Goal: Find specific page/section

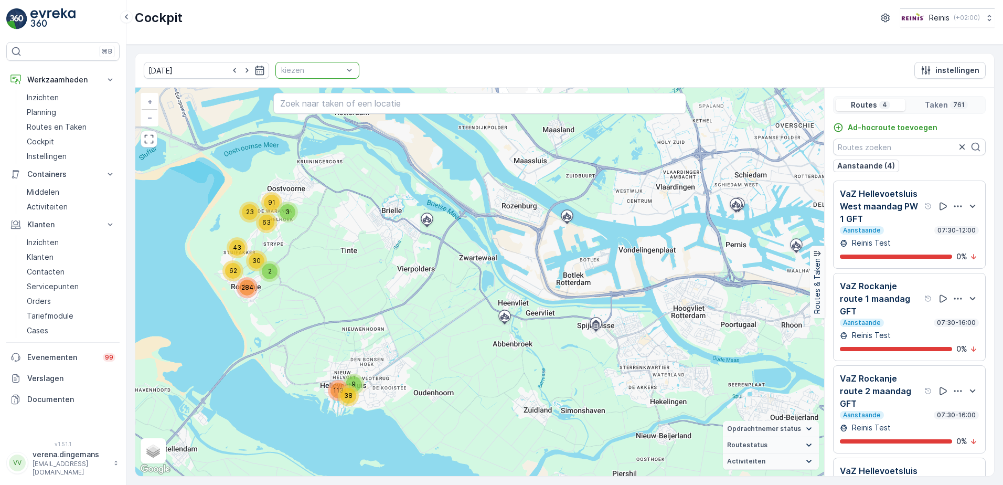
click at [320, 72] on div at bounding box center [312, 70] width 64 height 8
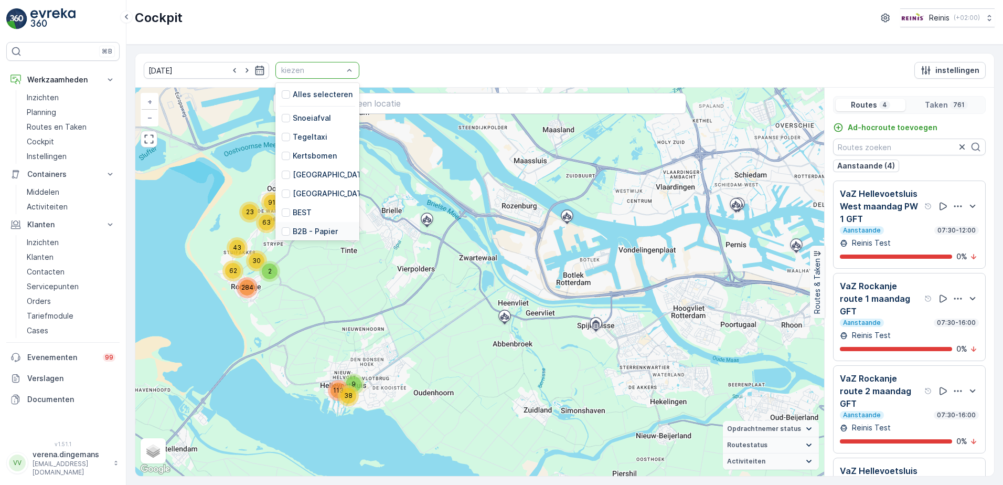
scroll to position [266, 0]
click at [470, 105] on input "text" at bounding box center [479, 103] width 413 height 21
click at [467, 103] on input "text" at bounding box center [479, 103] width 413 height 21
click at [447, 99] on input "text" at bounding box center [479, 103] width 413 height 21
drag, startPoint x: 429, startPoint y: 97, endPoint x: 418, endPoint y: 98, distance: 11.0
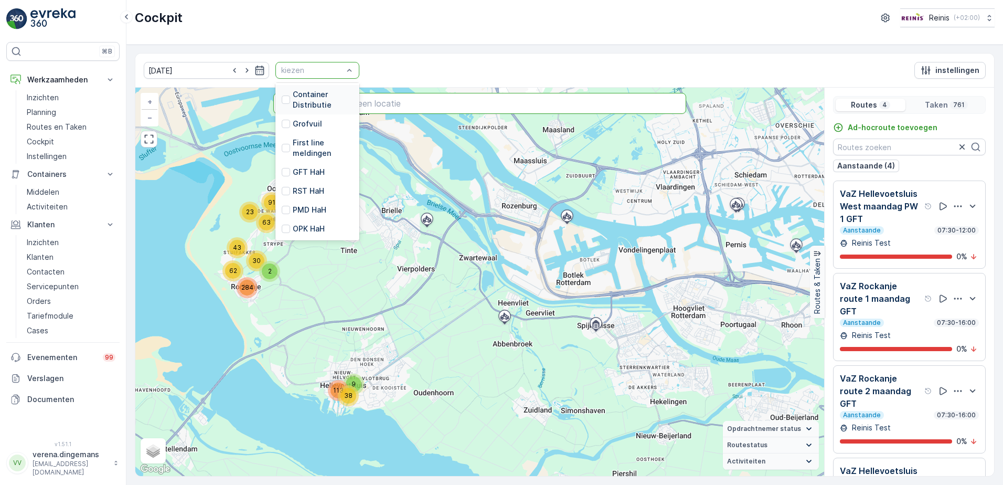
click at [430, 97] on input "text" at bounding box center [479, 103] width 413 height 21
click at [282, 94] on div at bounding box center [286, 94] width 8 height 8
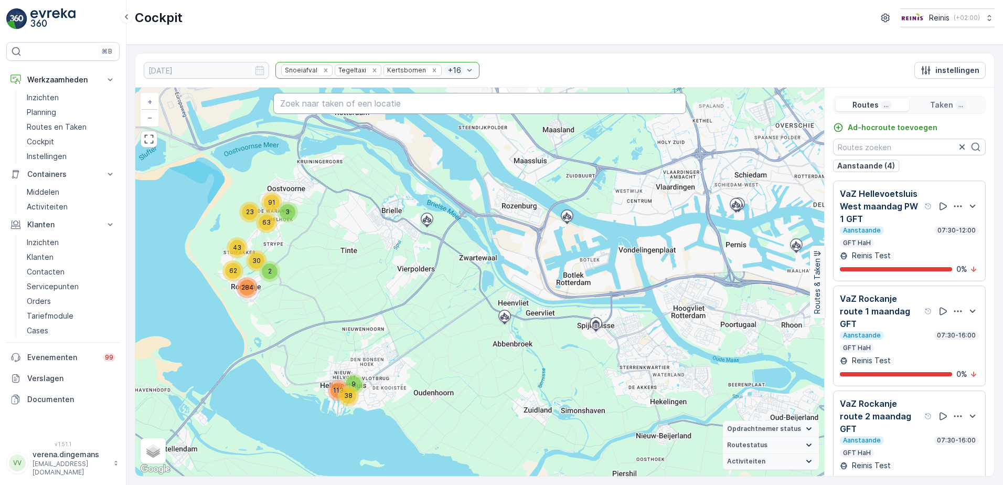
click at [393, 104] on input "text" at bounding box center [479, 103] width 413 height 21
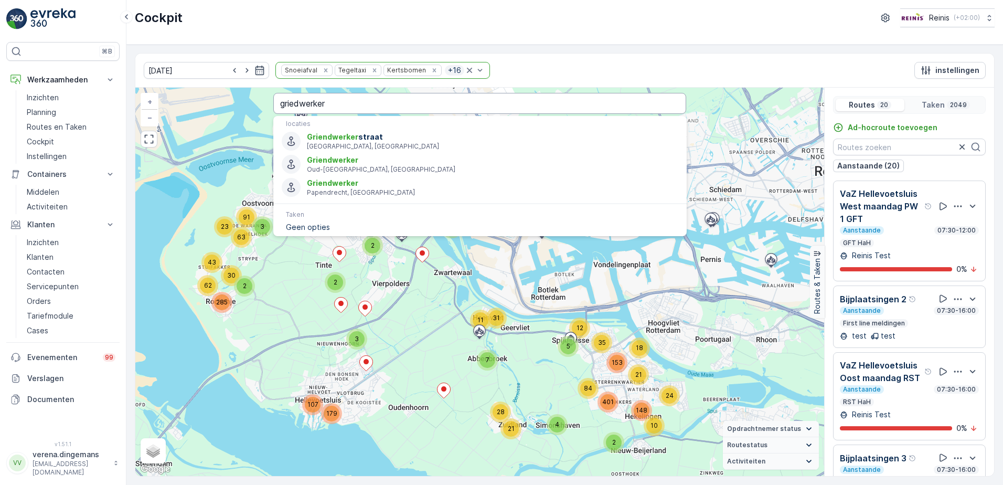
click at [367, 107] on input "griedwerker" at bounding box center [479, 103] width 413 height 21
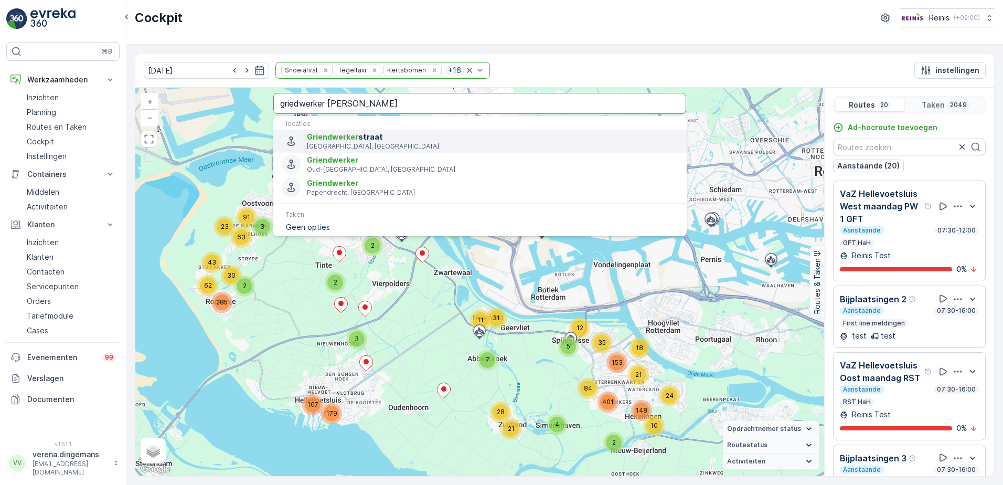
type input "griedwerker geervliet"
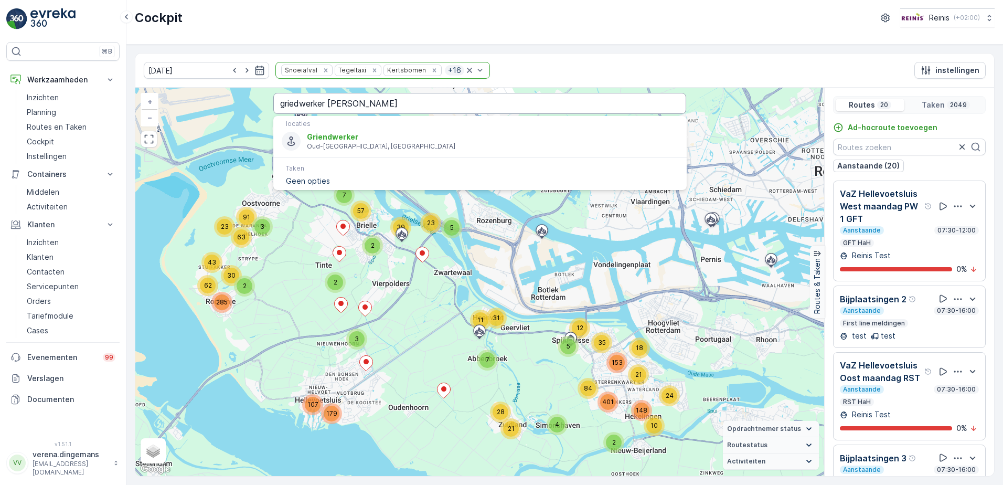
click at [315, 103] on input "griedwerker geervliet" at bounding box center [479, 103] width 413 height 21
click at [290, 107] on input "griedwerker geervliet" at bounding box center [479, 103] width 413 height 21
type input "griendweg geervliet"
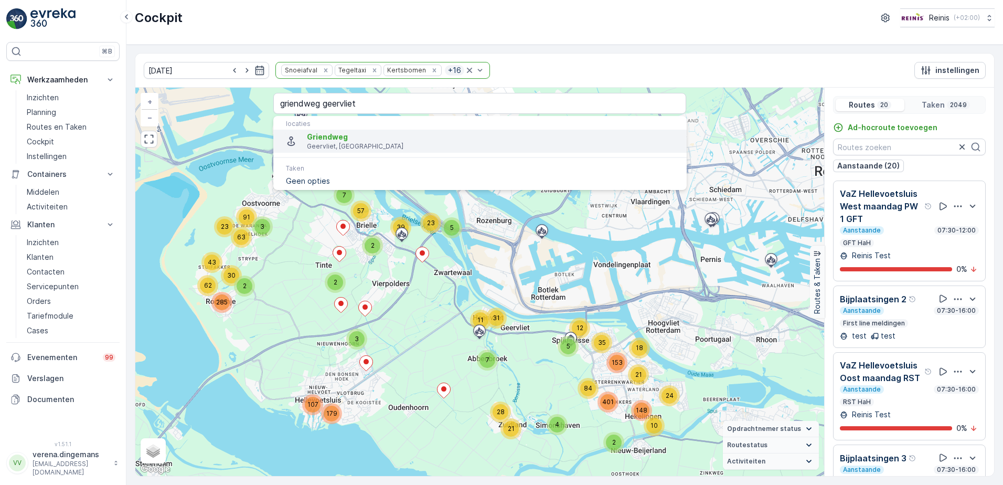
drag, startPoint x: 351, startPoint y: 126, endPoint x: 355, endPoint y: 135, distance: 10.3
click at [354, 134] on div "locaties Griendweg Geervliet, Nederland Taken Geen opties" at bounding box center [479, 153] width 413 height 70
drag, startPoint x: 355, startPoint y: 136, endPoint x: 394, endPoint y: 142, distance: 39.3
click at [355, 135] on span "Griendweg" at bounding box center [492, 137] width 371 height 10
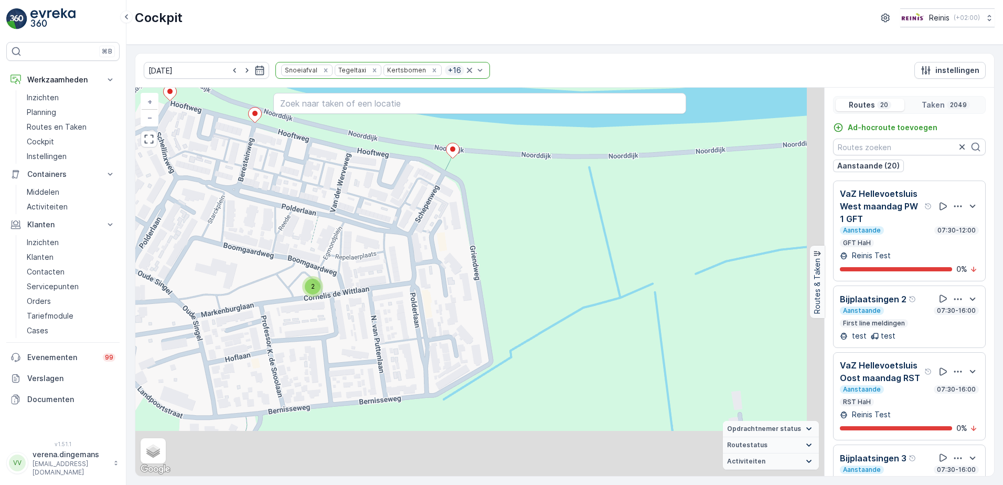
click at [467, 310] on div "3 2 2 2 2 2 4 3 2 5 4 4 2 6 2 3 2 3 2 2 3 2 4 3 2 2 3 5 4 4 7 3 2 2 2 2 2 2 2 2…" at bounding box center [479, 282] width 689 height 388
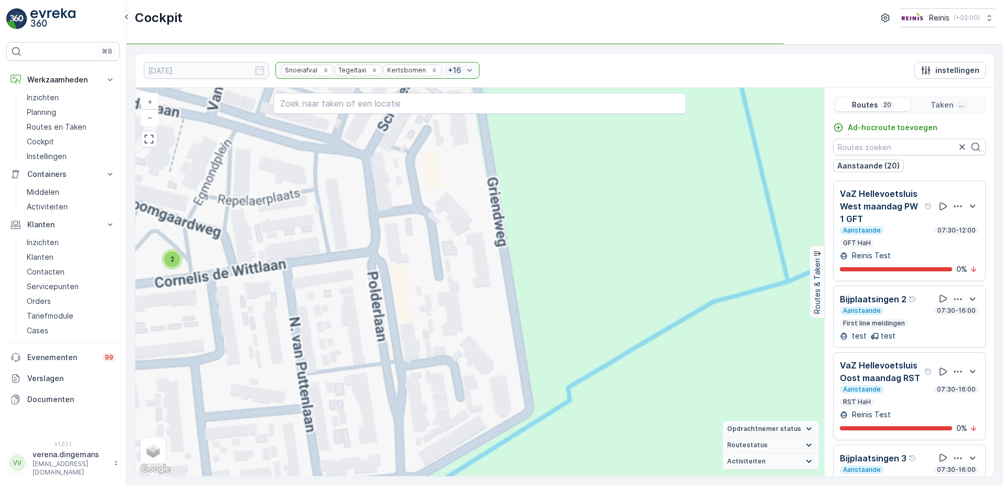
click at [445, 261] on div "3 2 2 2 2 2 4 3 2 5 4 4 2 6 2 3 2 3 2 2 3 2 4 3 2 2 3 5 4 4 7 3 2 2 2 2 2 2 2 2…" at bounding box center [479, 282] width 689 height 388
click at [483, 416] on div "3 2 2 2 4 3 2 5 4 4 2 2 3 2 3 2 2 3 2 4 3 3 5 4 2 2 2 2 2 3 2 2 2 2 4 2 3 2 2 2…" at bounding box center [479, 282] width 689 height 388
